Goal: Information Seeking & Learning: Find specific fact

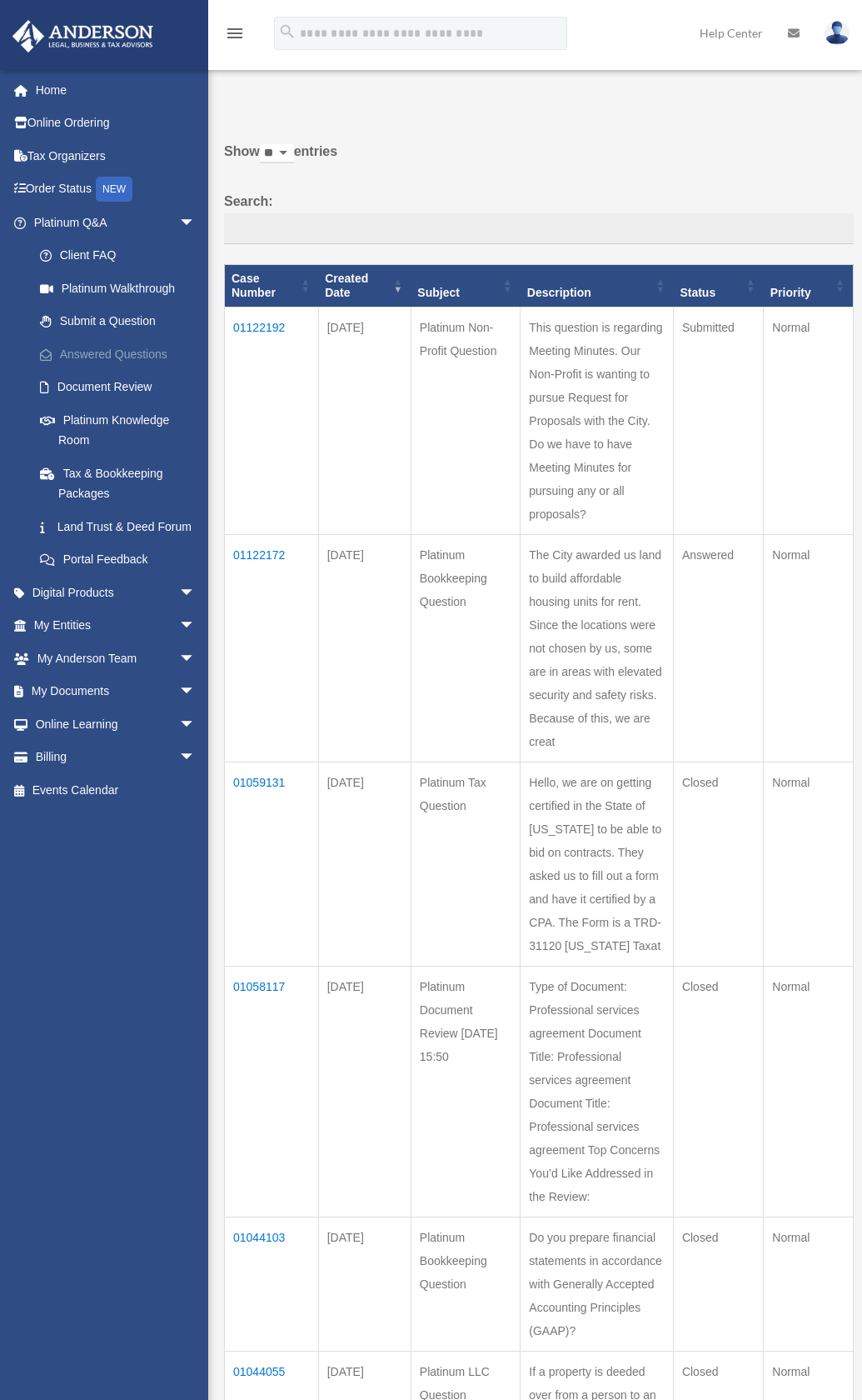
click at [108, 356] on link "Answered Questions" at bounding box center [122, 354] width 197 height 33
click at [279, 325] on td "01122192" at bounding box center [271, 420] width 94 height 228
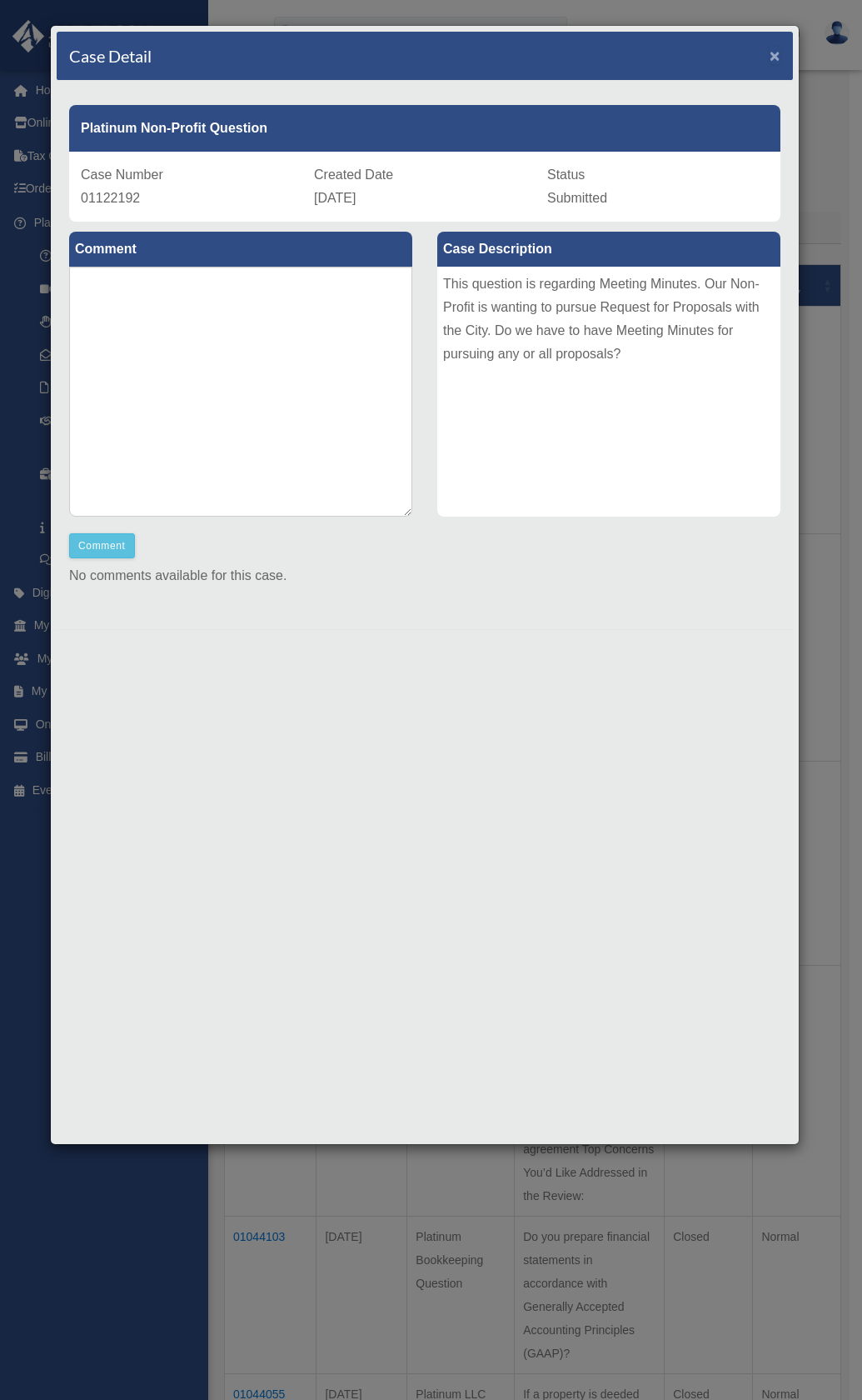
click at [772, 51] on span "×" at bounding box center [775, 55] width 11 height 19
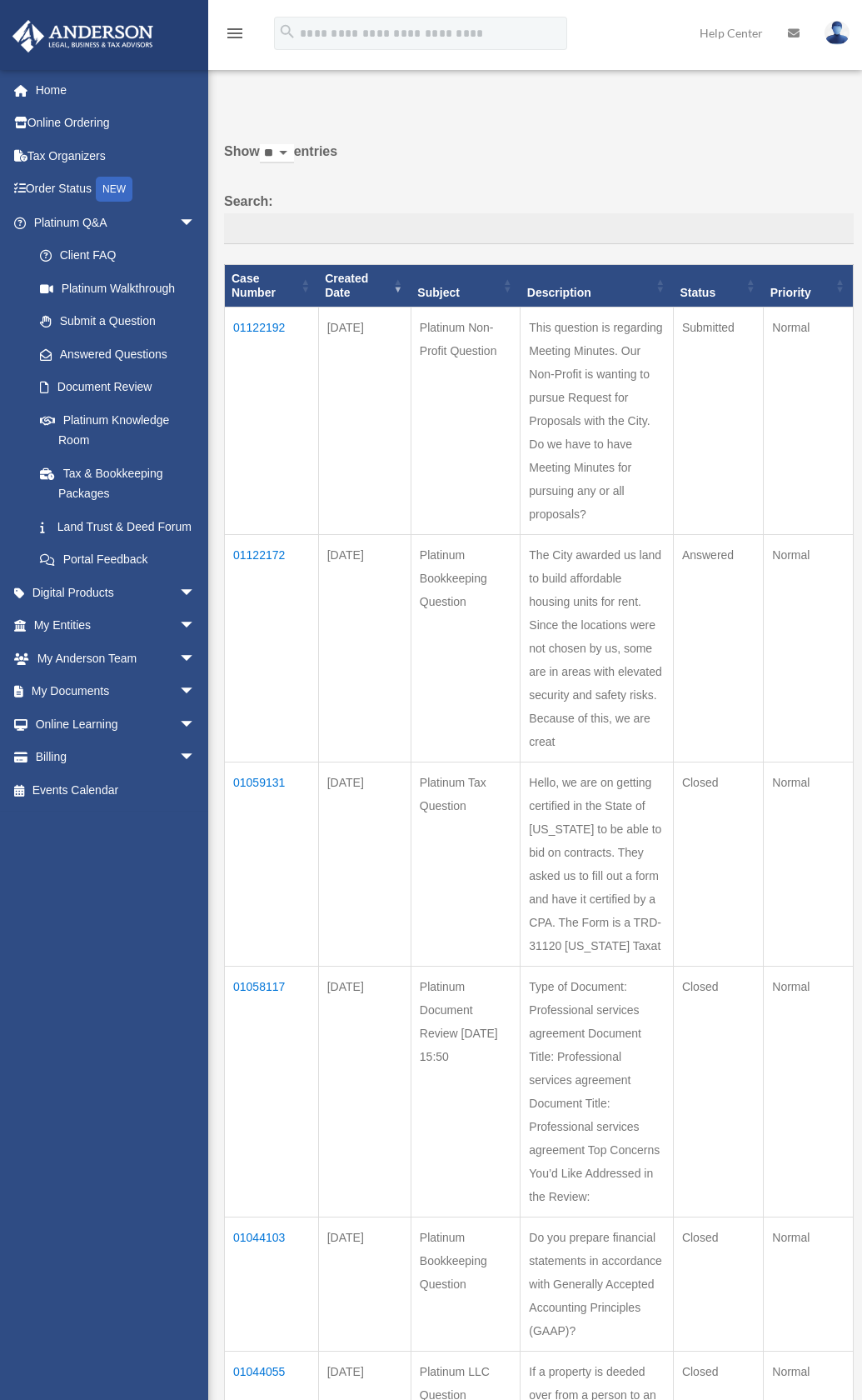
click at [262, 549] on td "01122172" at bounding box center [271, 647] width 94 height 228
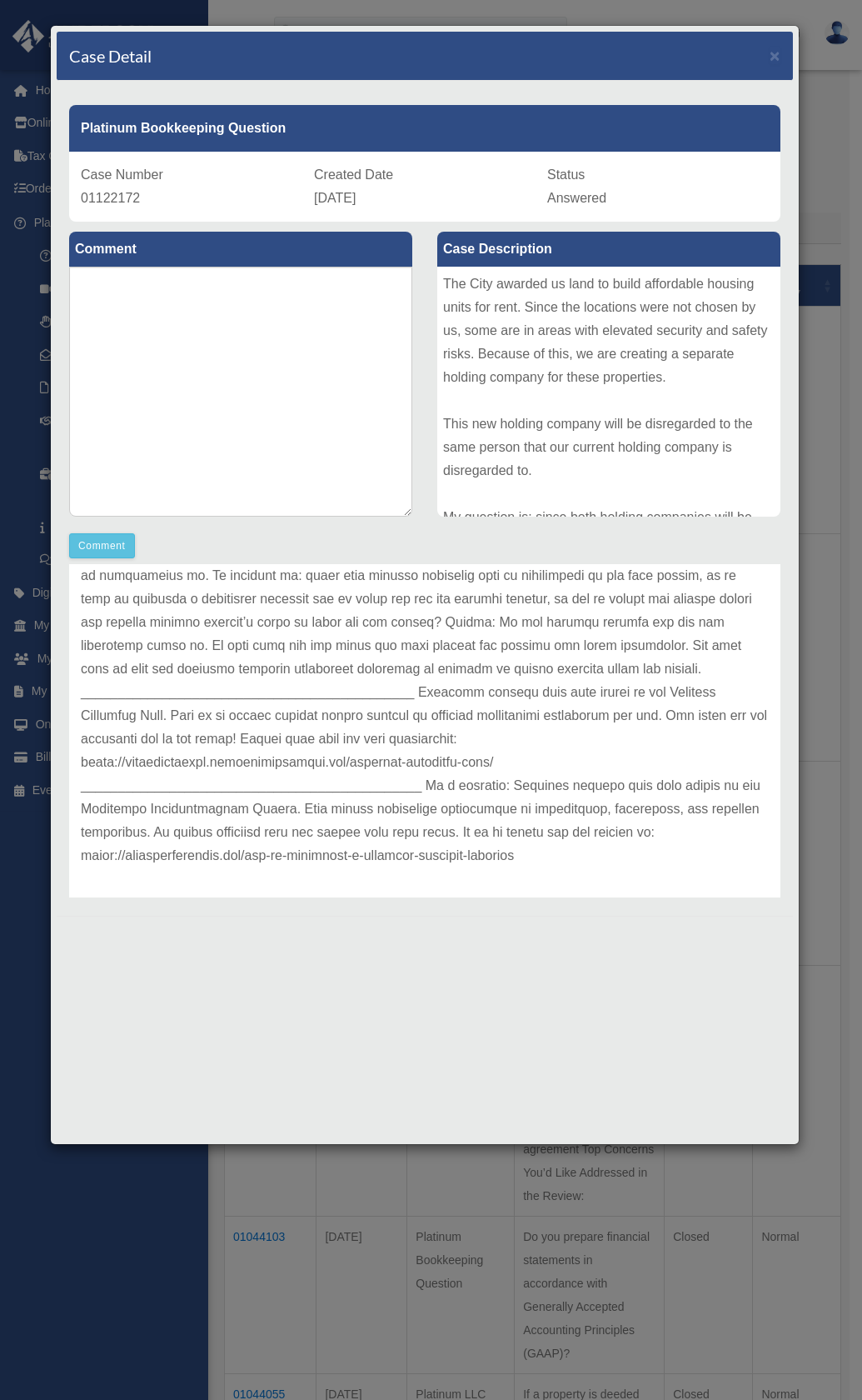
scroll to position [186, 0]
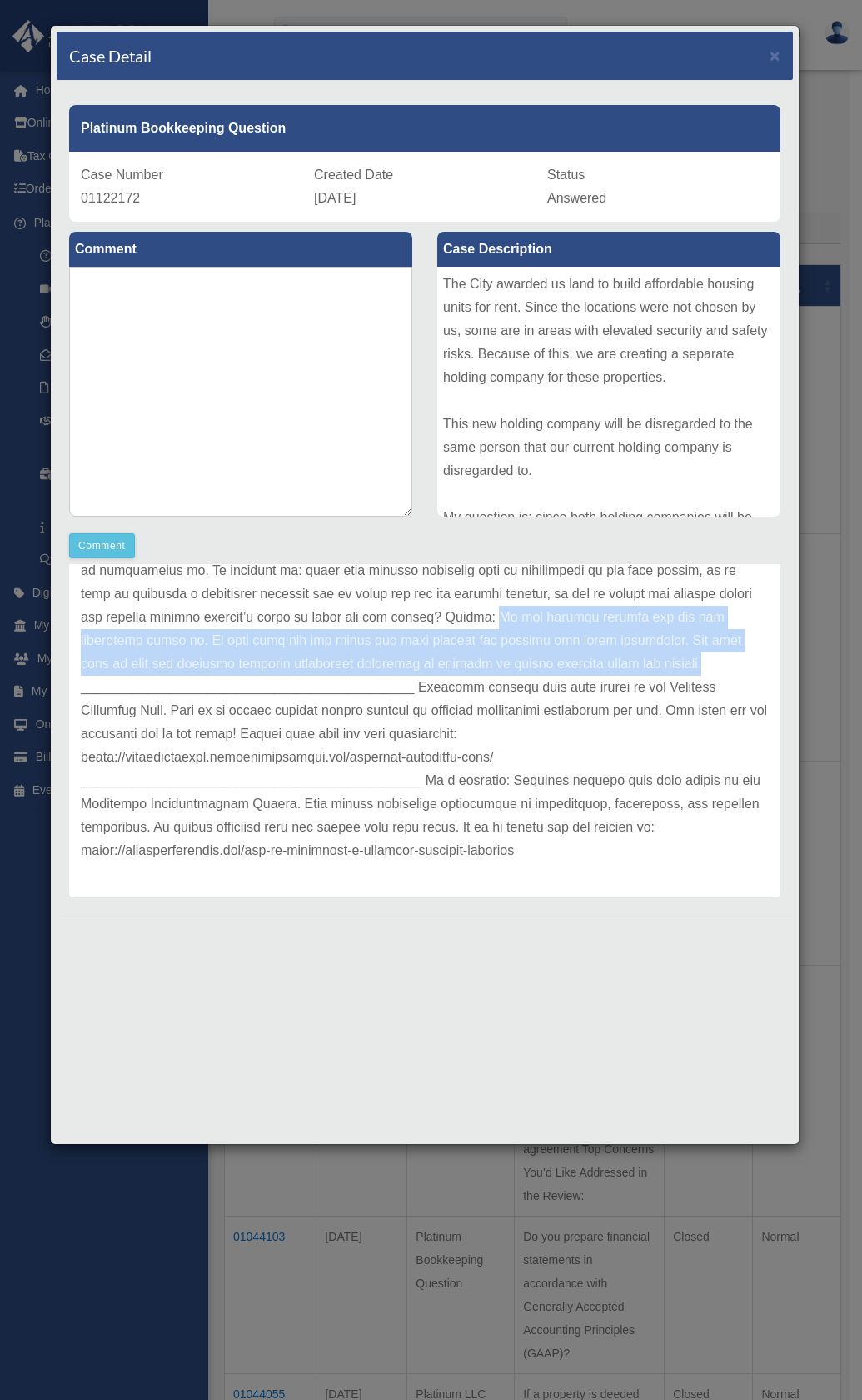
drag, startPoint x: 580, startPoint y: 617, endPoint x: 735, endPoint y: 657, distance: 160.1
click at [735, 657] on p at bounding box center [424, 664] width 688 height 397
copy p "If the holding company has its own properties under it. It will need its own bo…"
click at [614, 937] on div at bounding box center [424, 928] width 736 height 26
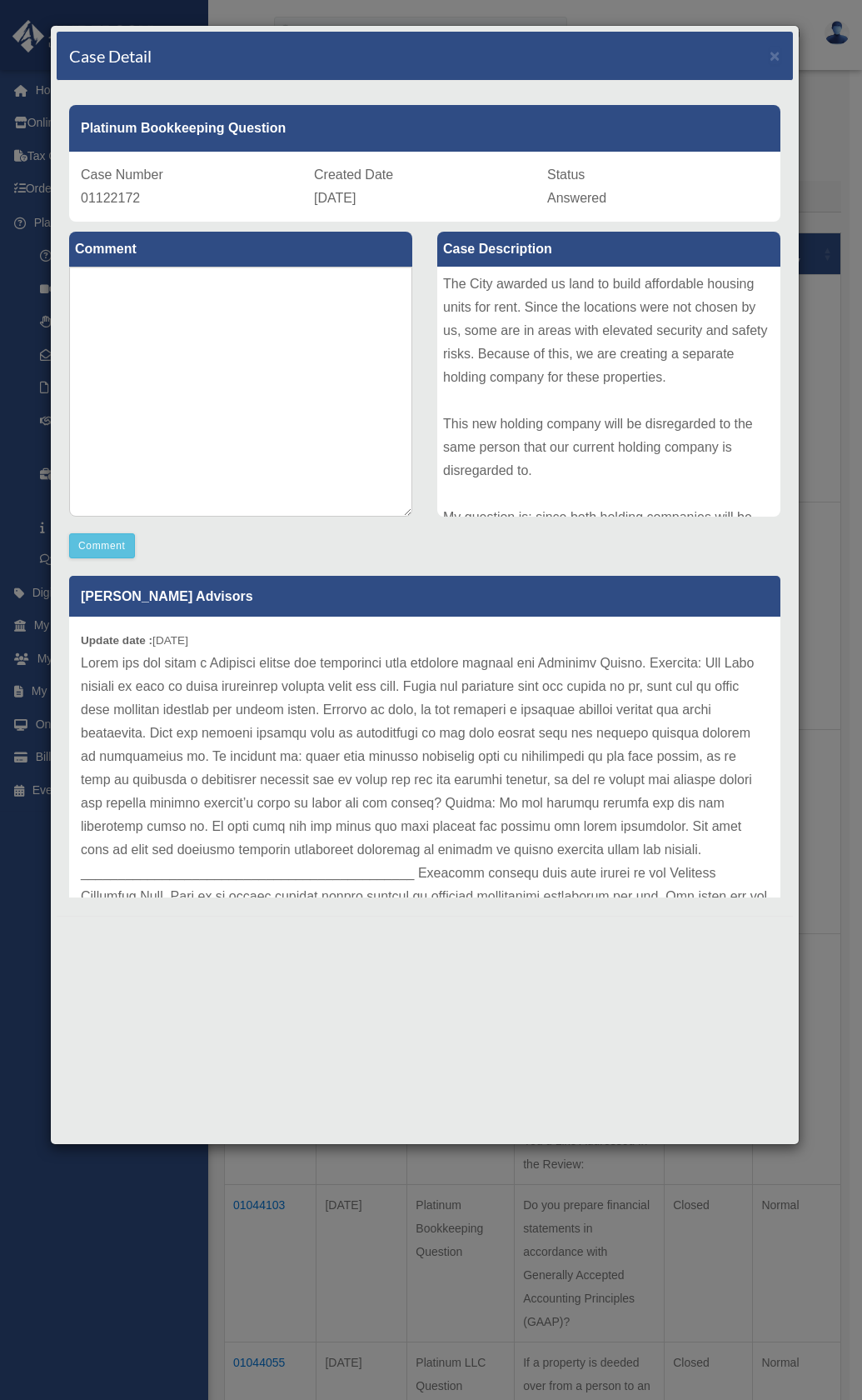
scroll to position [0, 0]
click at [776, 63] on span "×" at bounding box center [775, 55] width 11 height 19
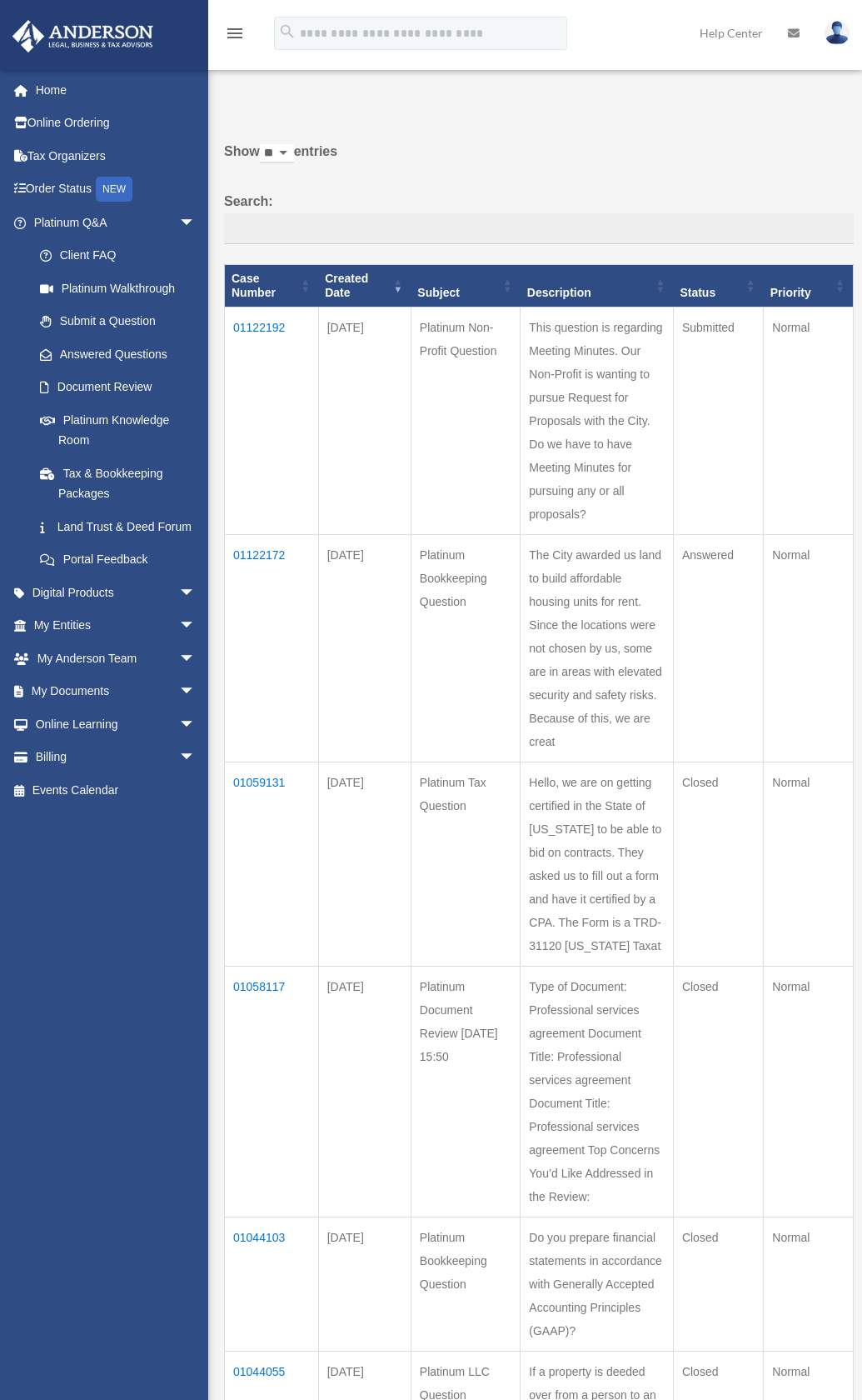
click at [535, 0] on div "menu search Site Menu add [EMAIL_ADDRESS][DOMAIN_NAME] My Profile Reset Passwor…" at bounding box center [431, 35] width 862 height 69
click at [506, 0] on div "menu search Site Menu add [EMAIL_ADDRESS][DOMAIN_NAME] My Profile Reset Passwor…" at bounding box center [431, 35] width 862 height 69
